Goal: Task Accomplishment & Management: Use online tool/utility

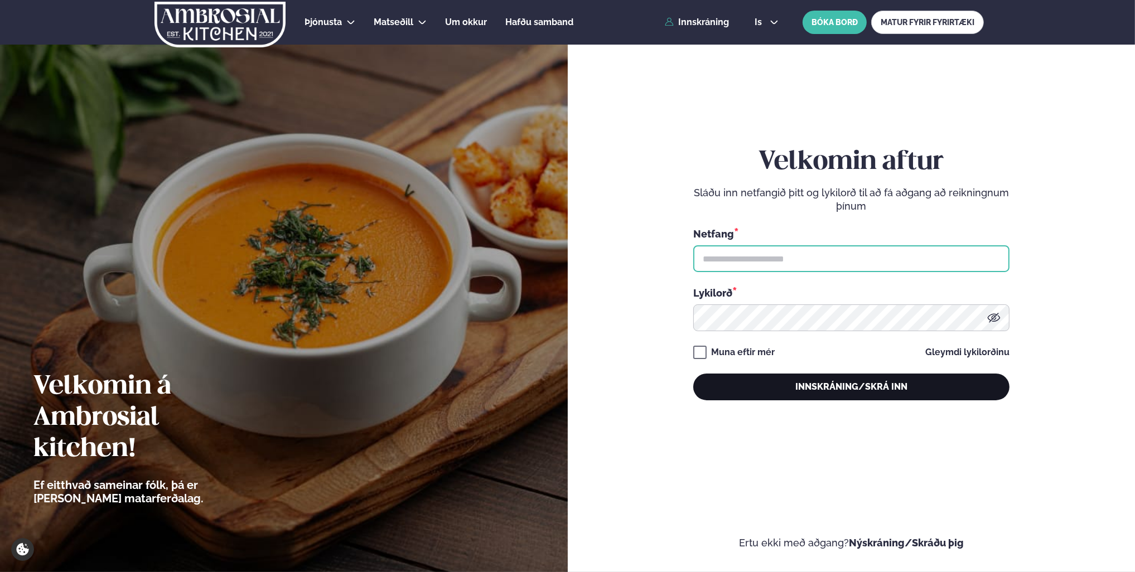
type input "**********"
click at [878, 394] on button "Innskráning/Skrá inn" at bounding box center [851, 387] width 316 height 27
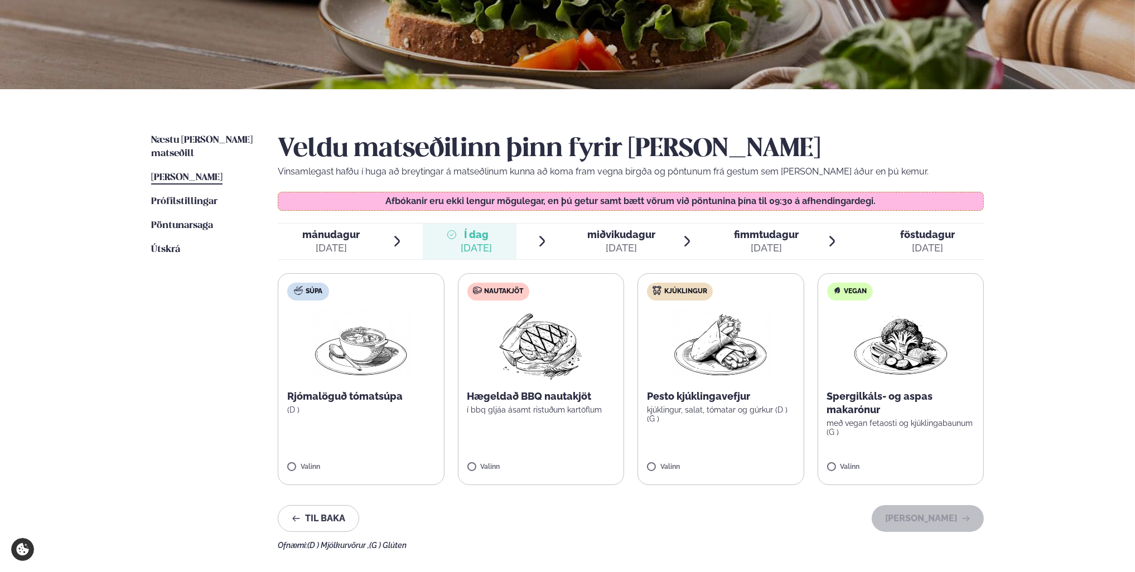
scroll to position [223, 0]
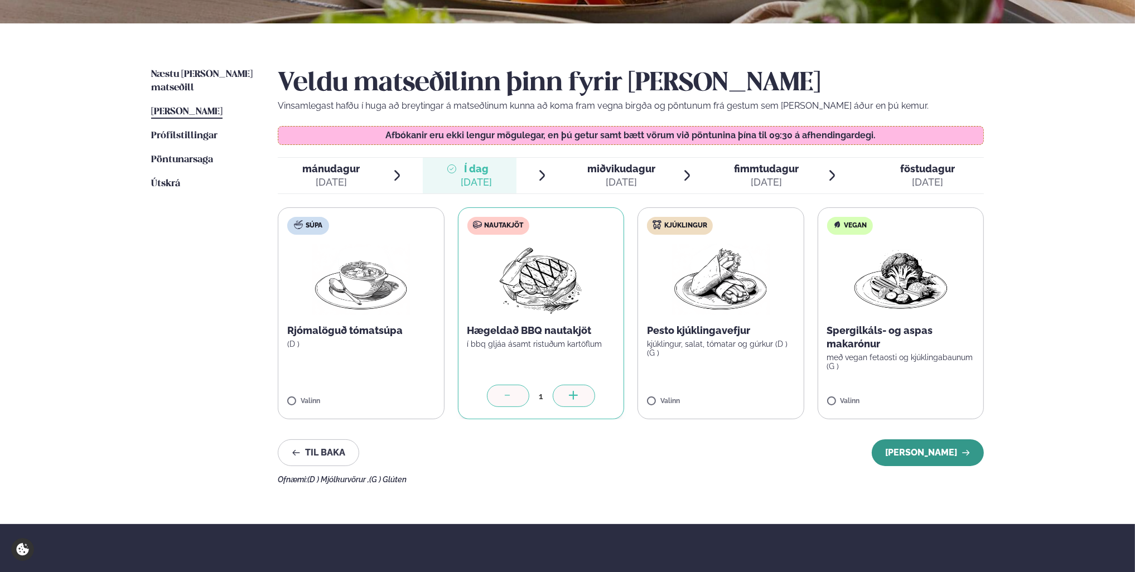
click at [926, 459] on button "[PERSON_NAME]" at bounding box center [928, 452] width 112 height 27
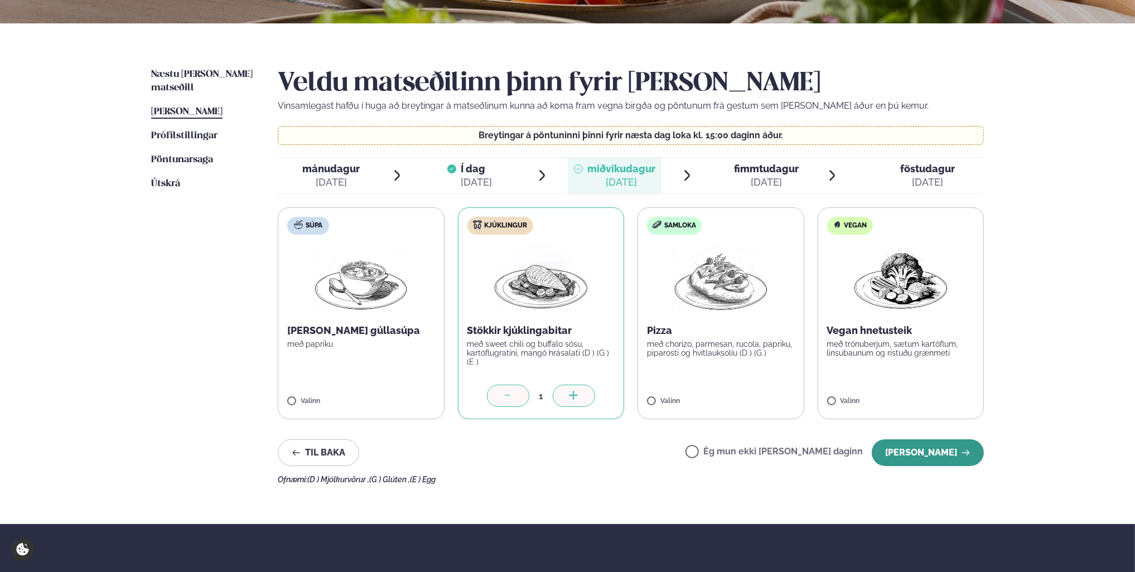
click at [906, 449] on button "[PERSON_NAME]" at bounding box center [928, 452] width 112 height 27
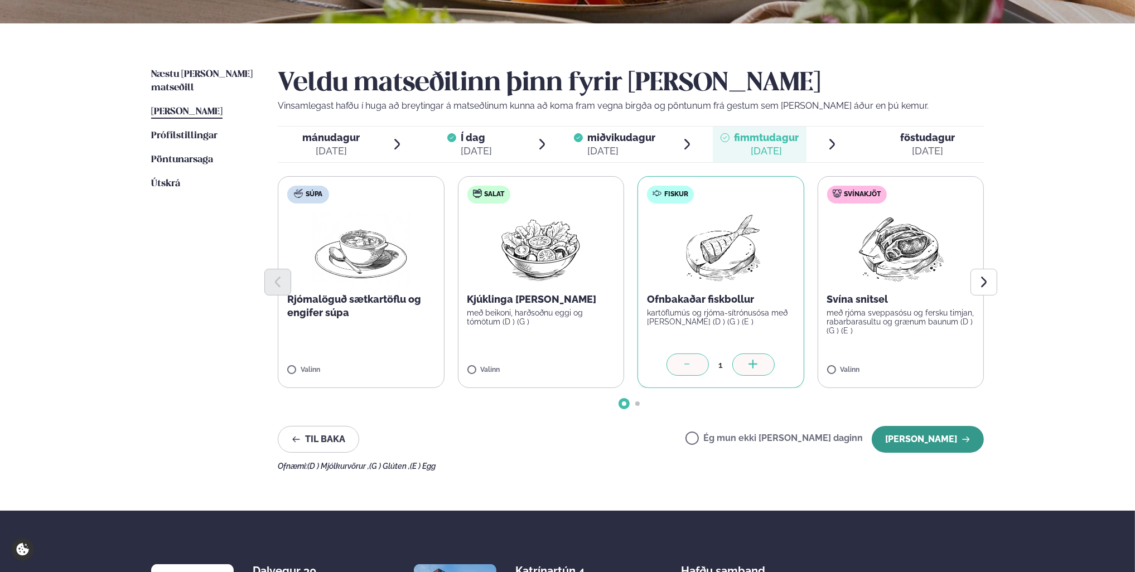
click at [924, 439] on button "[PERSON_NAME]" at bounding box center [928, 439] width 112 height 27
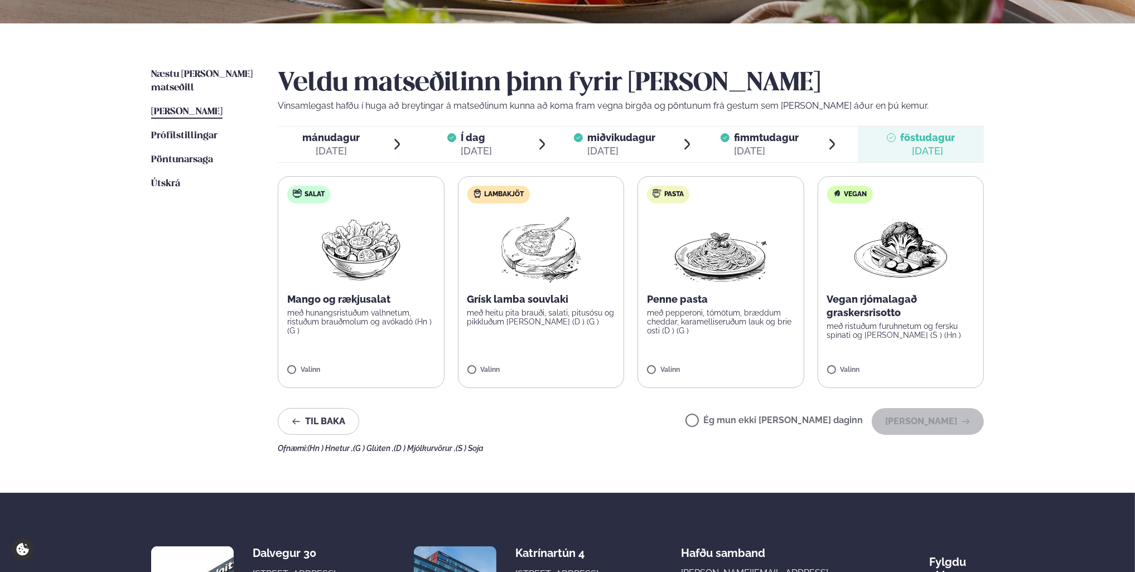
click at [732, 421] on label "Ég mun ekki [PERSON_NAME] daginn" at bounding box center [773, 422] width 177 height 12
click at [927, 425] on button "[PERSON_NAME]" at bounding box center [928, 421] width 112 height 27
